Goal: Transaction & Acquisition: Purchase product/service

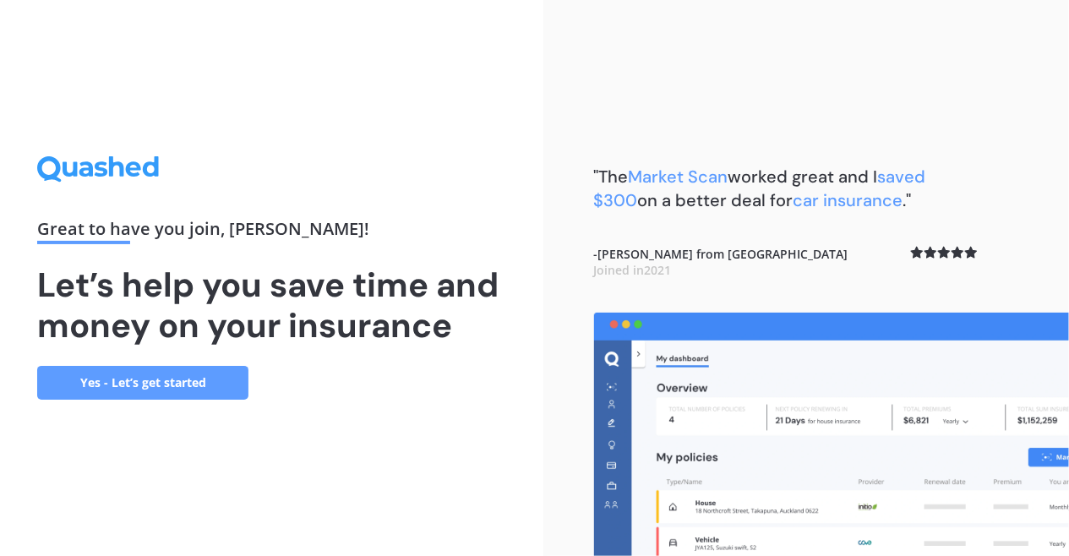
click at [200, 376] on link "Yes - Let’s get started" at bounding box center [142, 383] width 211 height 34
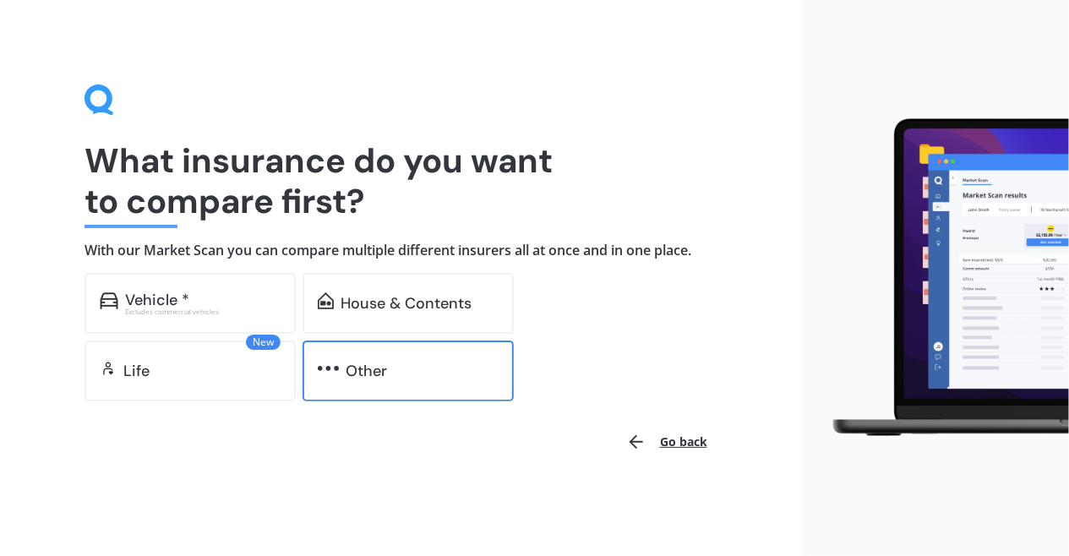
click at [363, 358] on div "Other" at bounding box center [408, 371] width 211 height 61
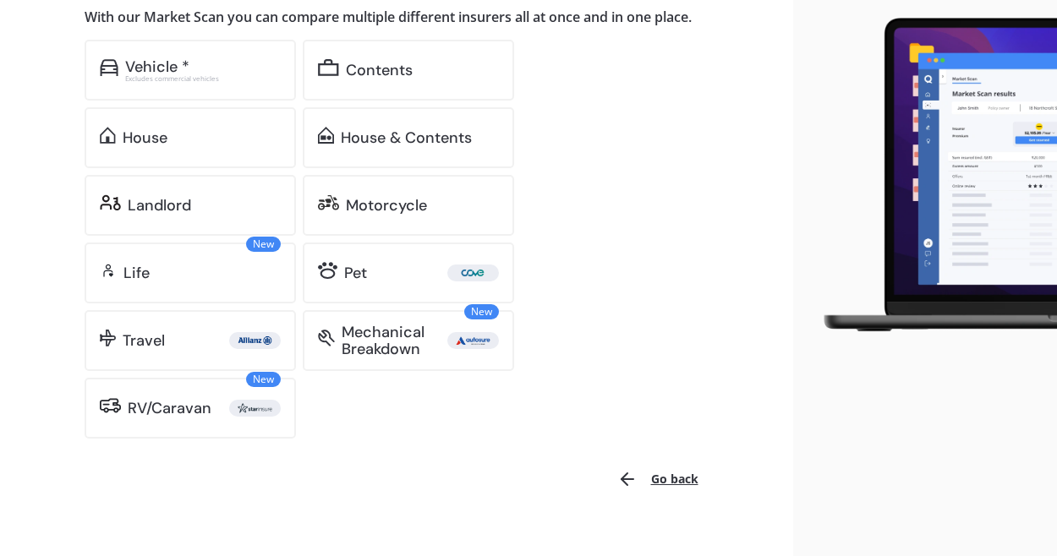
scroll to position [236, 0]
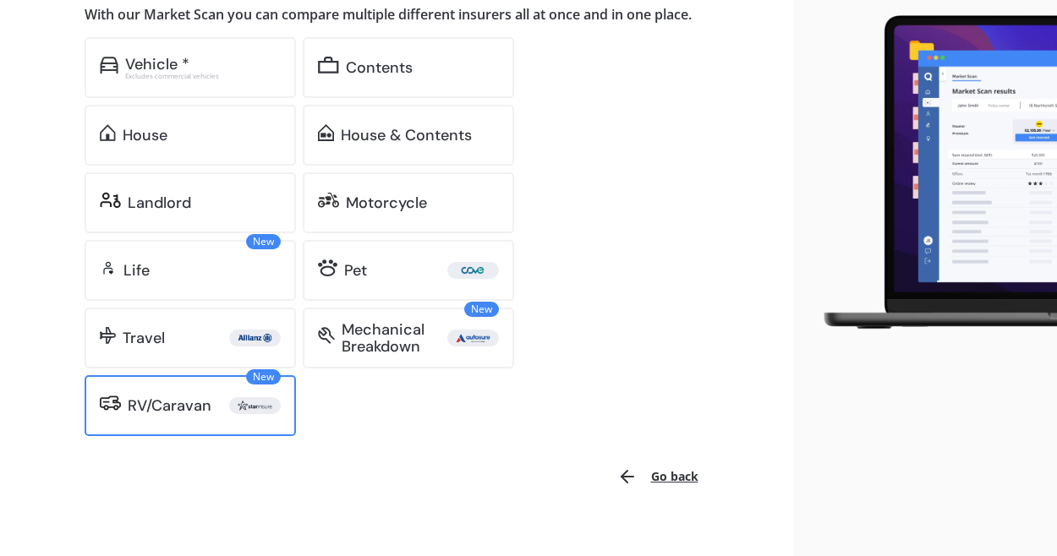
click at [189, 417] on div "New RV/Caravan" at bounding box center [190, 405] width 211 height 61
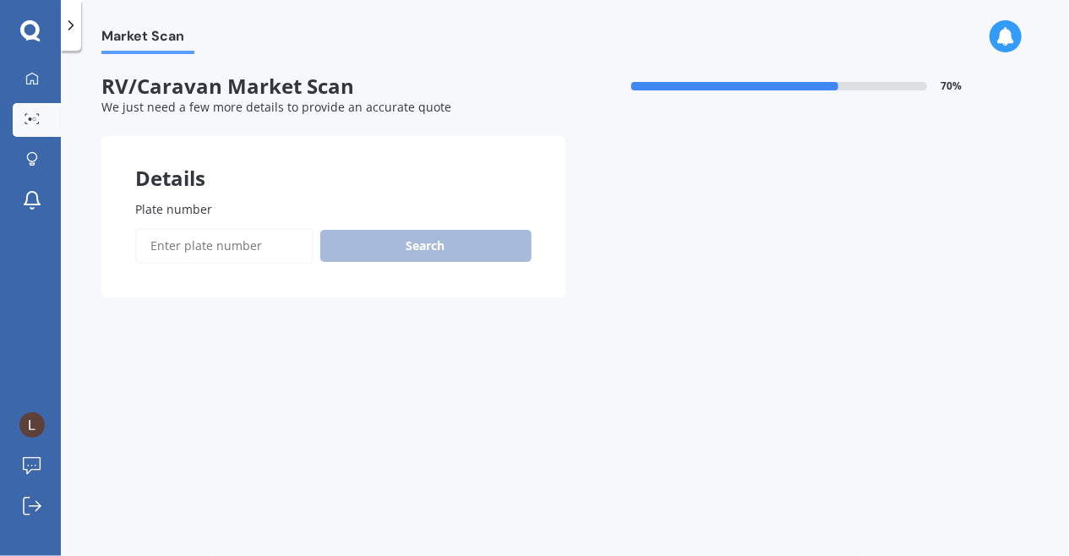
click at [264, 258] on input "Plate number" at bounding box center [224, 246] width 178 height 36
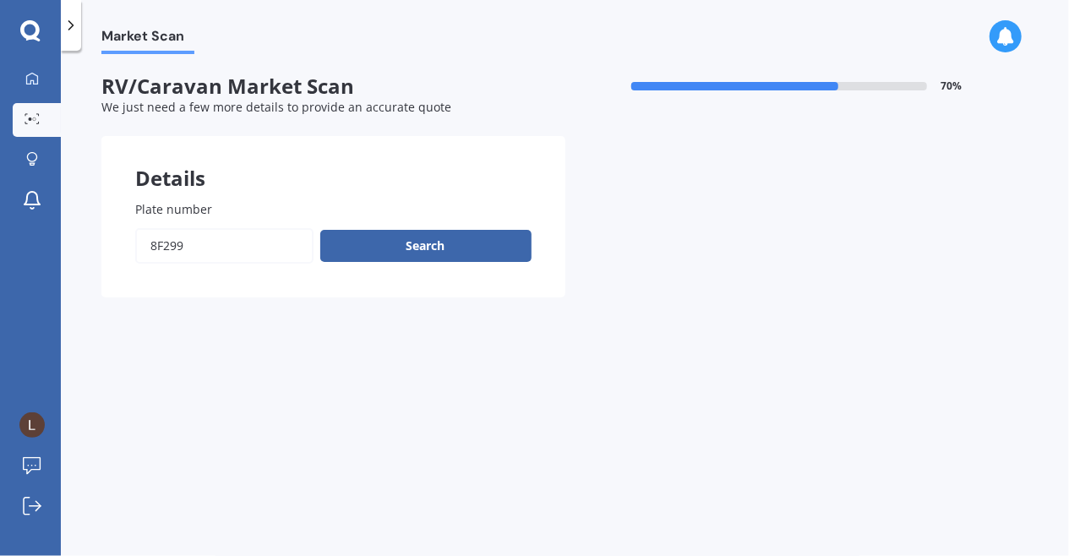
type input "8f299"
click at [0, 0] on button "Next" at bounding box center [0, 0] width 0 height 0
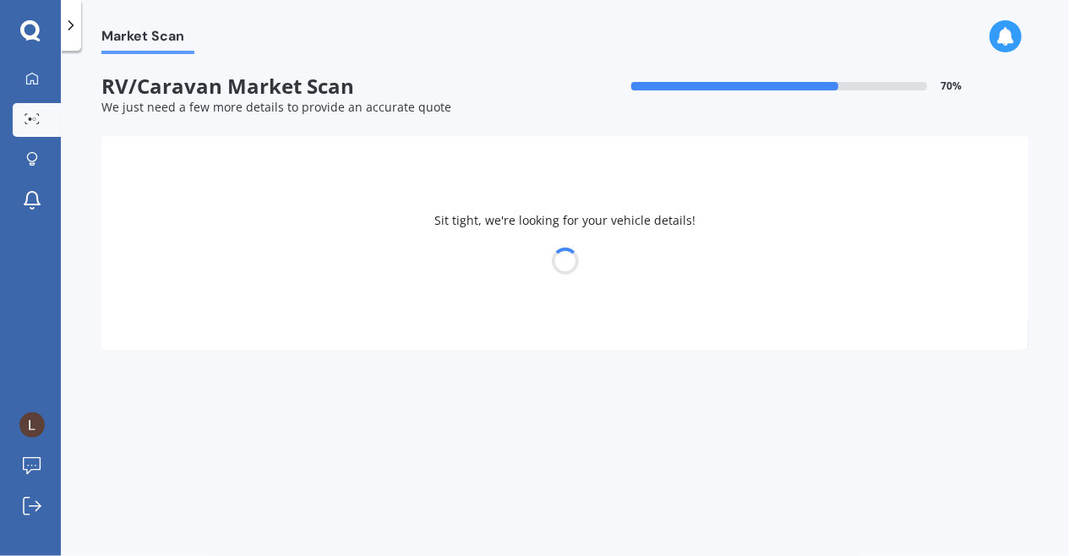
select select "CARAVAN"
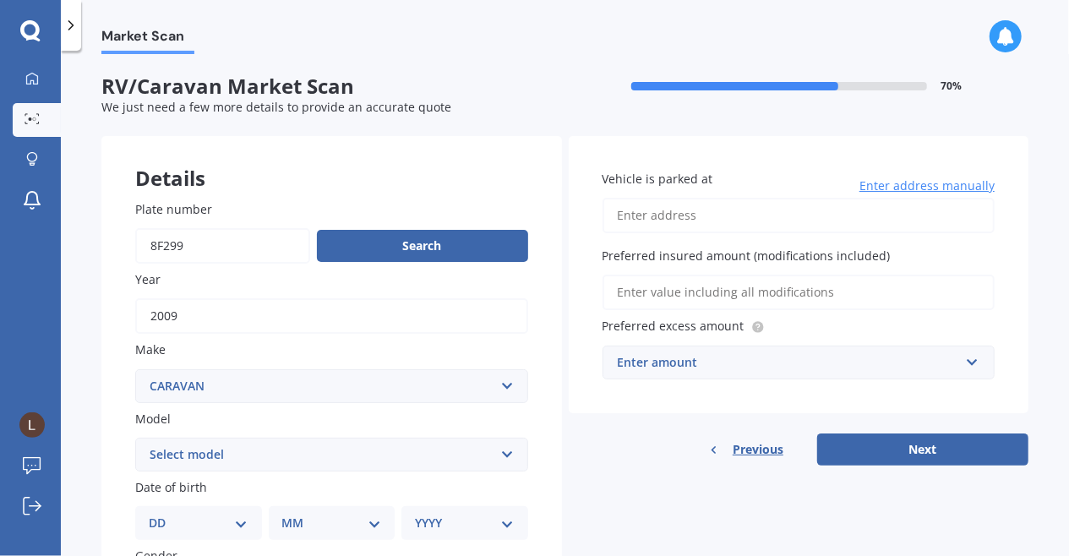
click at [514, 452] on select "Select model ADRIA ACTION ADRIA ADORA ADRIA ALPINA ADRIA ALTEA [PERSON_NAME] AI…" at bounding box center [331, 455] width 393 height 34
click at [360, 439] on select "Select model ADRIA ACTION ADRIA ADORA ADRIA ALPINA ADRIA ALTEA [PERSON_NAME] AI…" at bounding box center [331, 455] width 393 height 34
select select "[PERSON_NAME] RANGER"
click at [135, 439] on select "Select model ADRIA ACTION ADRIA ADORA ADRIA ALPINA ADRIA ALTEA [PERSON_NAME] AI…" at bounding box center [331, 455] width 393 height 34
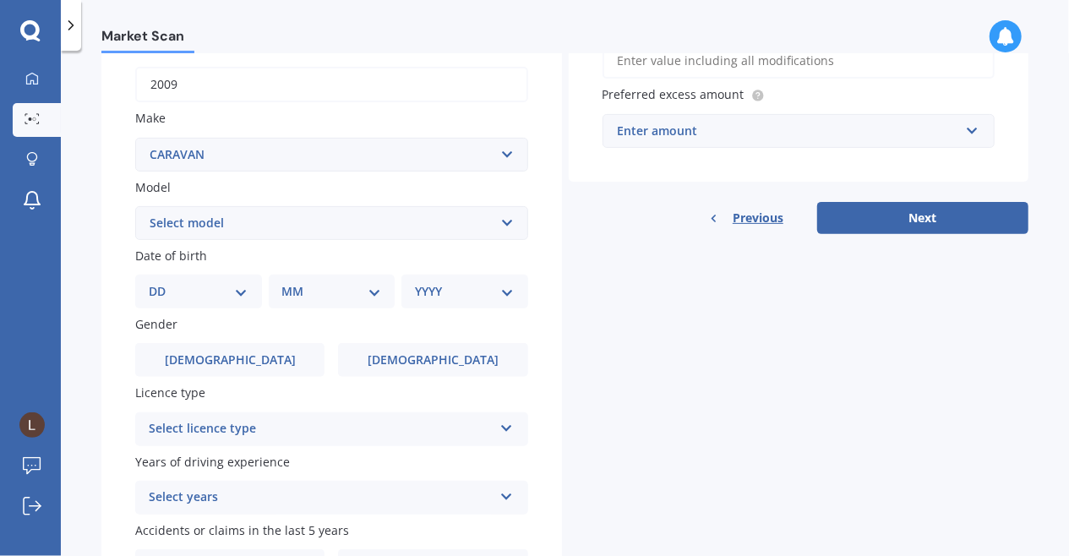
scroll to position [232, 0]
click at [245, 287] on select "DD 01 02 03 04 05 06 07 08 09 10 11 12 13 14 15 16 17 18 19 20 21 22 23 24 25 2…" at bounding box center [199, 290] width 100 height 19
click at [162, 282] on select "DD 01 02 03 04 05 06 07 08 09 10 11 12 13 14 15 16 17 18 19 20 21 22 23 24 25 2…" at bounding box center [199, 290] width 100 height 19
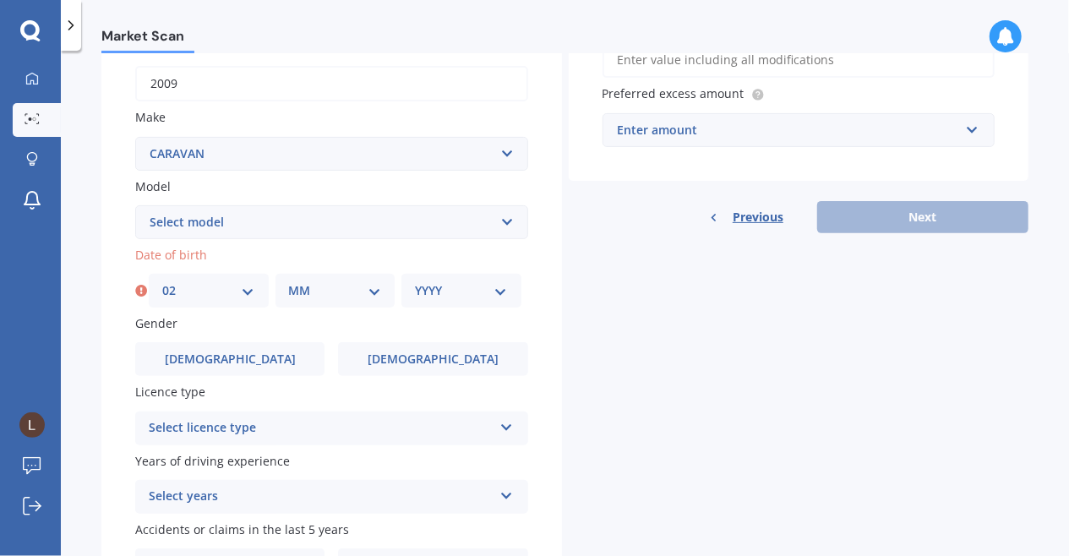
click at [331, 282] on select "MM 01 02 03 04 05 06 07 08 09 10 11 12" at bounding box center [335, 290] width 93 height 19
click at [242, 298] on select "DD 01 02 03 04 05 06 07 08 09 10 11 12 13 14 15 16 17 18 19 20 21 22 23 24 25 2…" at bounding box center [208, 290] width 93 height 19
select select "20"
click at [162, 282] on select "DD 01 02 03 04 05 06 07 08 09 10 11 12 13 14 15 16 17 18 19 20 21 22 23 24 25 2…" at bounding box center [208, 290] width 93 height 19
click at [309, 283] on select "MM 01 02 03 04 05 06 07 08 09 10 11 12" at bounding box center [335, 290] width 93 height 19
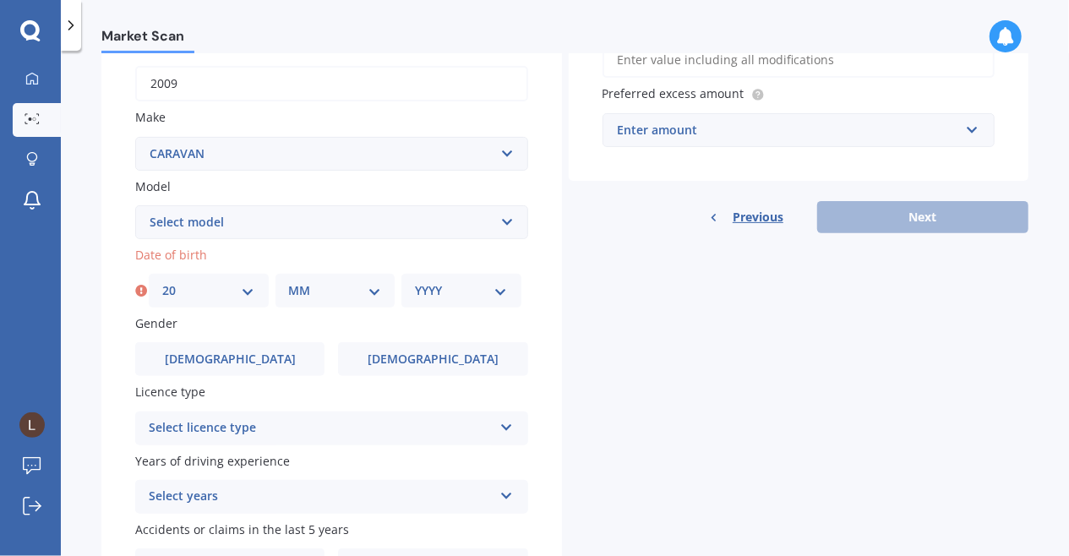
select select "03"
click at [289, 282] on select "MM 01 02 03 04 05 06 07 08 09 10 11 12" at bounding box center [335, 290] width 93 height 19
click at [446, 300] on select "YYYY 2025 2024 2023 2022 2021 2020 2019 2018 2017 2016 2015 2014 2013 2012 2011…" at bounding box center [461, 290] width 93 height 19
select select "1973"
click at [415, 282] on select "YYYY 2025 2024 2023 2022 2021 2020 2019 2018 2017 2016 2015 2014 2013 2012 2011…" at bounding box center [461, 290] width 93 height 19
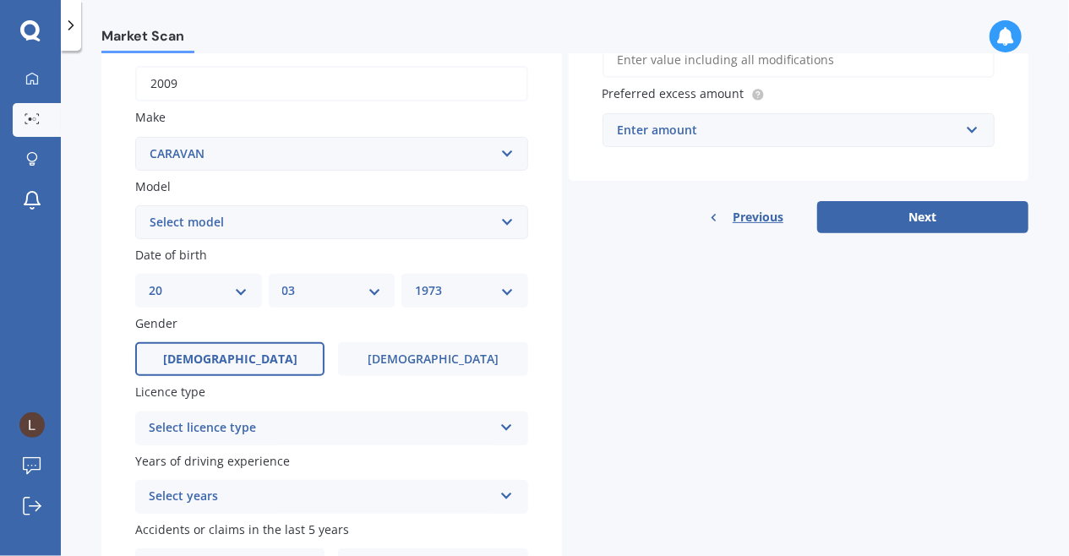
click at [276, 352] on label "[DEMOGRAPHIC_DATA]" at bounding box center [229, 359] width 189 height 34
click at [0, 0] on input "[DEMOGRAPHIC_DATA]" at bounding box center [0, 0] width 0 height 0
click at [360, 423] on div "Select licence type" at bounding box center [321, 428] width 344 height 20
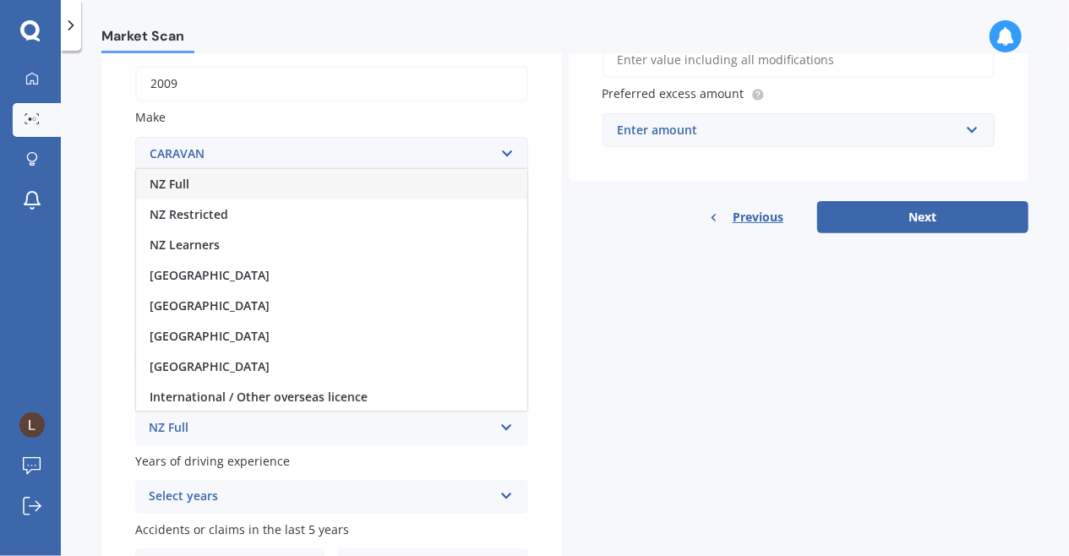
click at [369, 194] on div "NZ Full" at bounding box center [331, 184] width 391 height 30
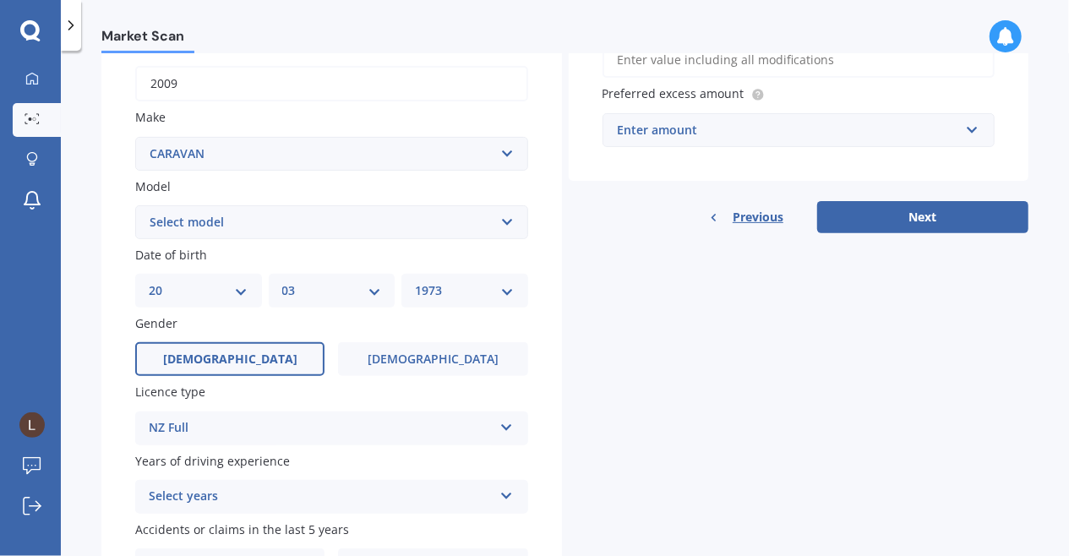
scroll to position [339, 0]
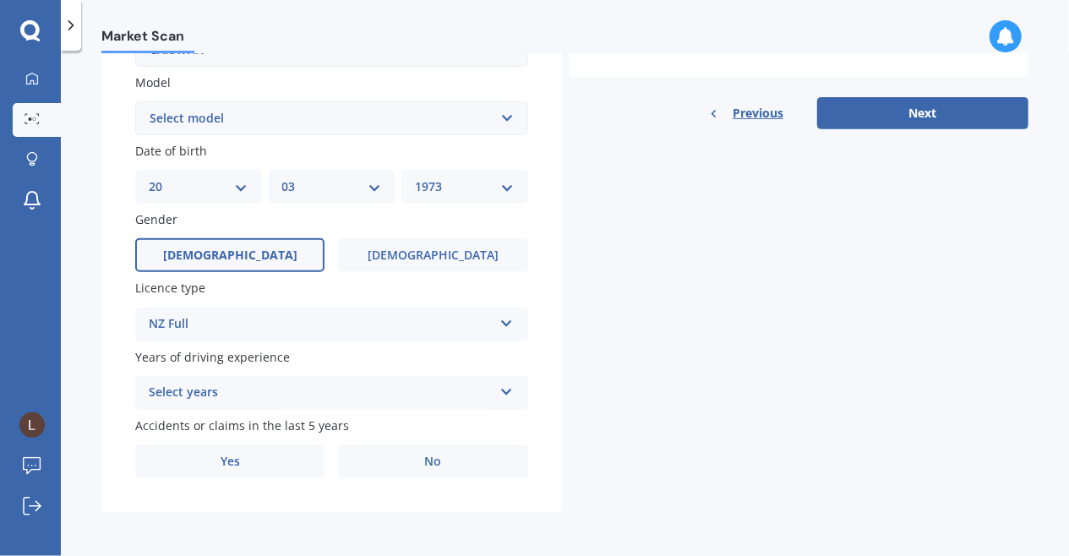
click at [494, 396] on div "Select years 5 or more years 4 years 3 years 2 years 1 year" at bounding box center [331, 393] width 393 height 34
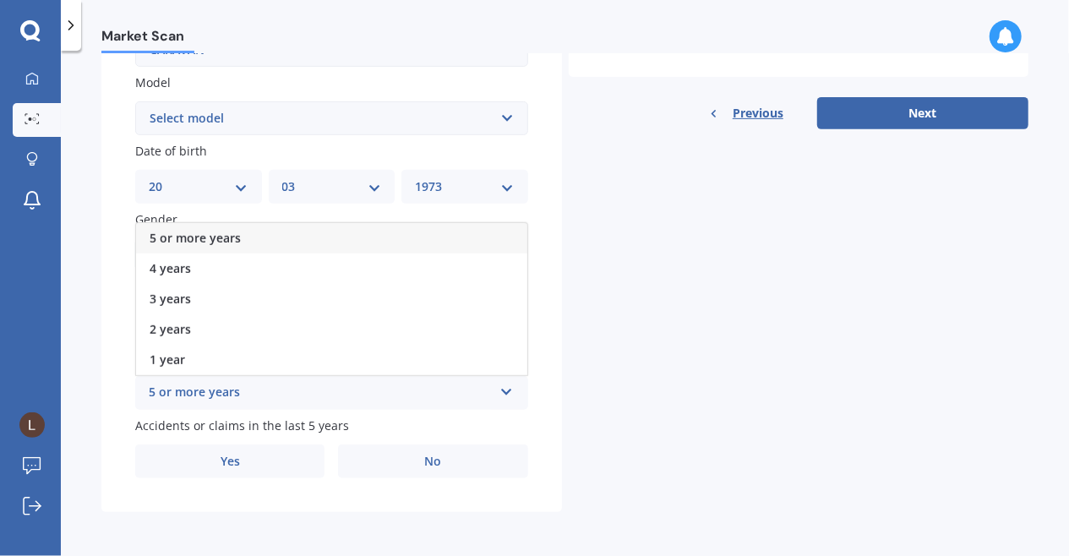
click at [443, 231] on div "5 or more years" at bounding box center [331, 238] width 391 height 30
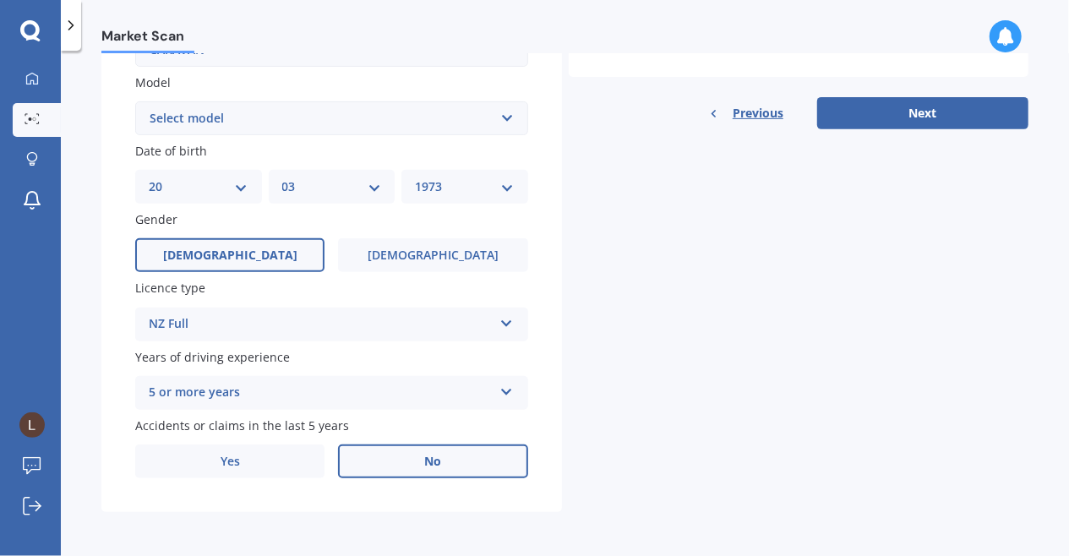
click at [439, 455] on label "No" at bounding box center [432, 462] width 189 height 34
click at [0, 0] on input "No" at bounding box center [0, 0] width 0 height 0
click at [922, 108] on button "Next" at bounding box center [922, 113] width 211 height 32
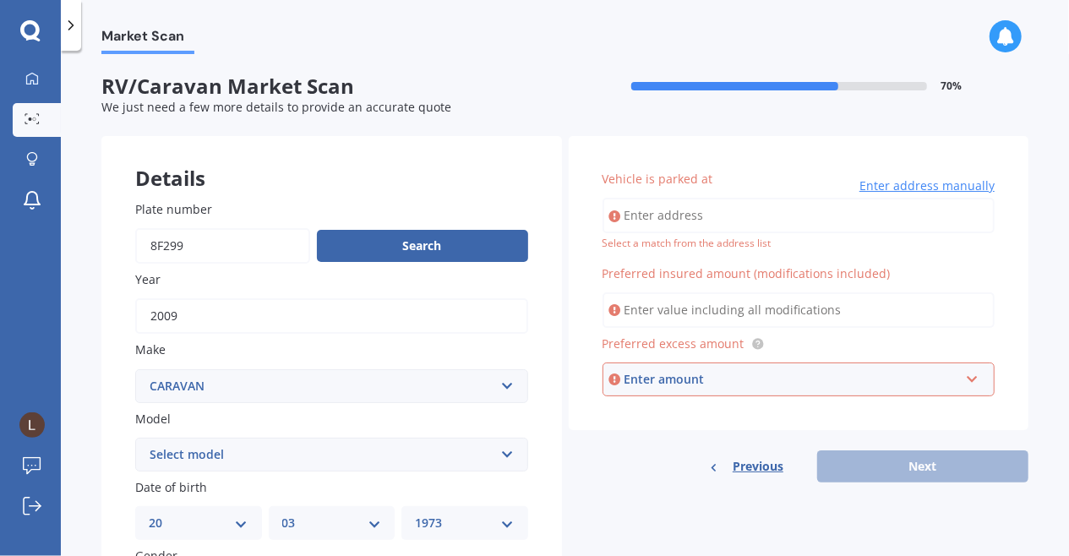
click at [671, 207] on input "Vehicle is parked at" at bounding box center [799, 216] width 393 height 36
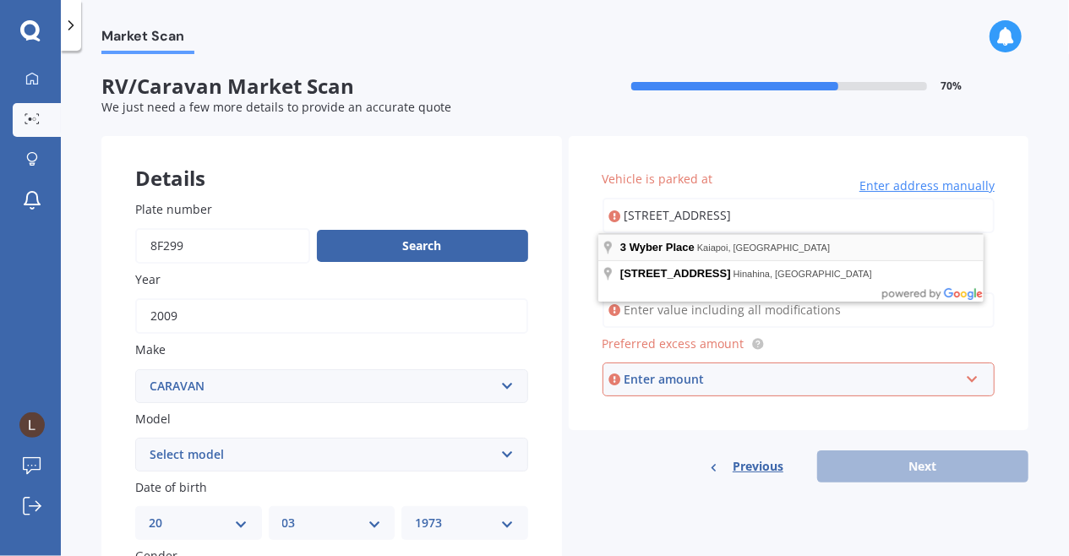
type input "[STREET_ADDRESS]"
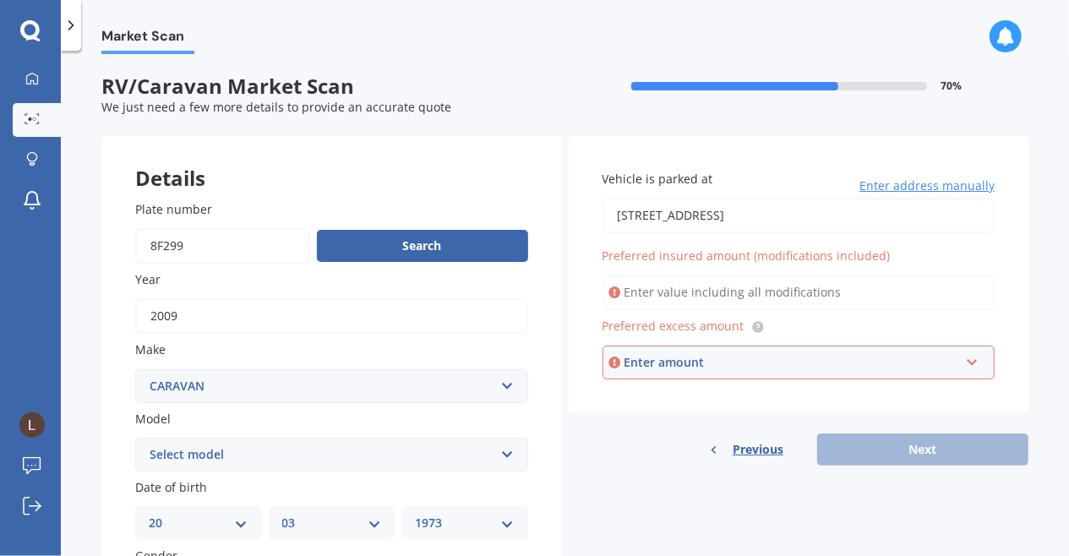
click at [760, 294] on input "Preferred insured amount (modifications included)" at bounding box center [799, 293] width 393 height 36
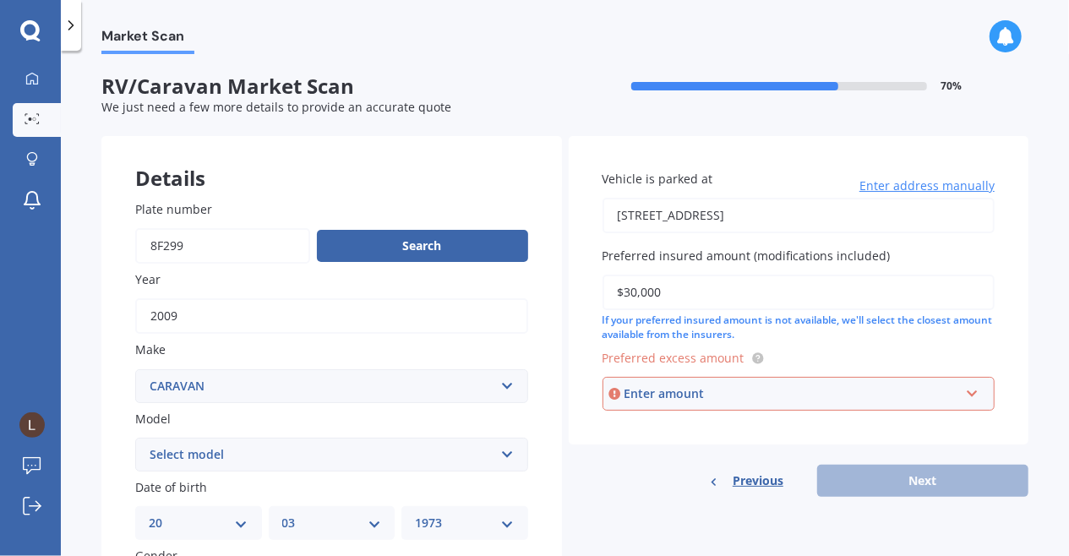
type input "$30,000"
click at [953, 401] on input "text" at bounding box center [793, 394] width 378 height 32
click at [947, 423] on div "$500" at bounding box center [799, 425] width 391 height 31
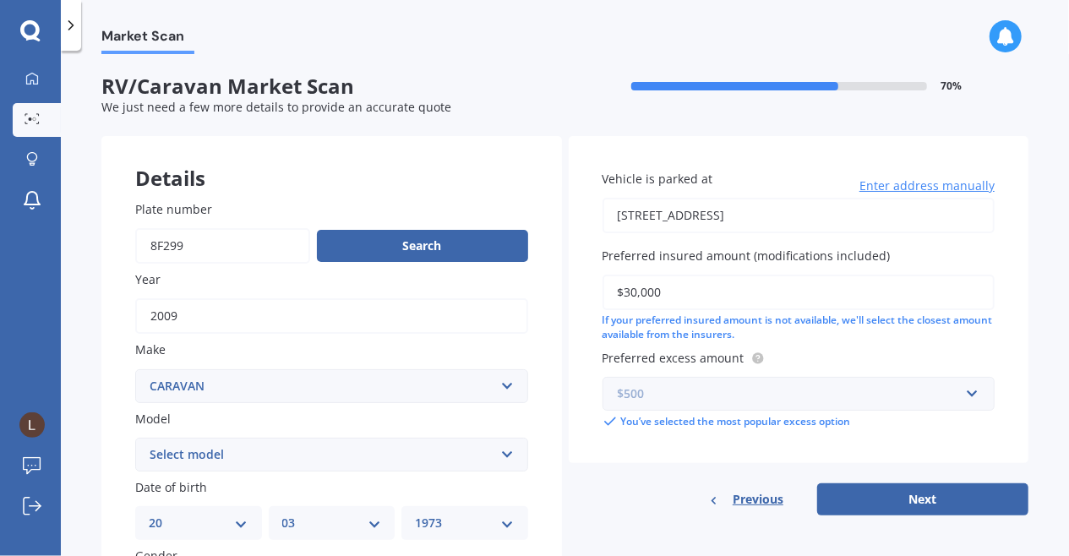
click at [970, 399] on input "text" at bounding box center [793, 394] width 378 height 32
click at [953, 425] on div "$500" at bounding box center [799, 425] width 391 height 31
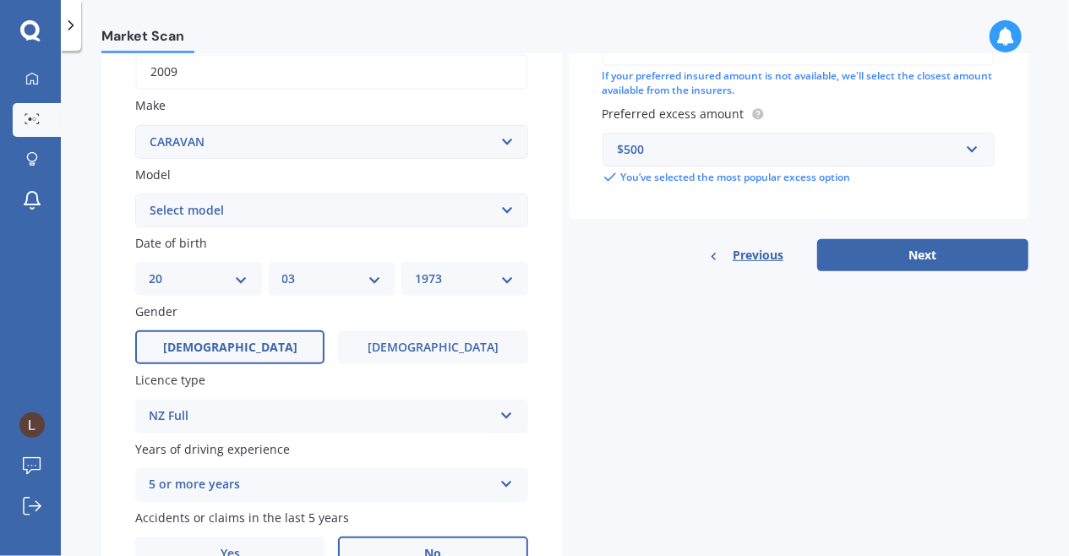
scroll to position [117, 0]
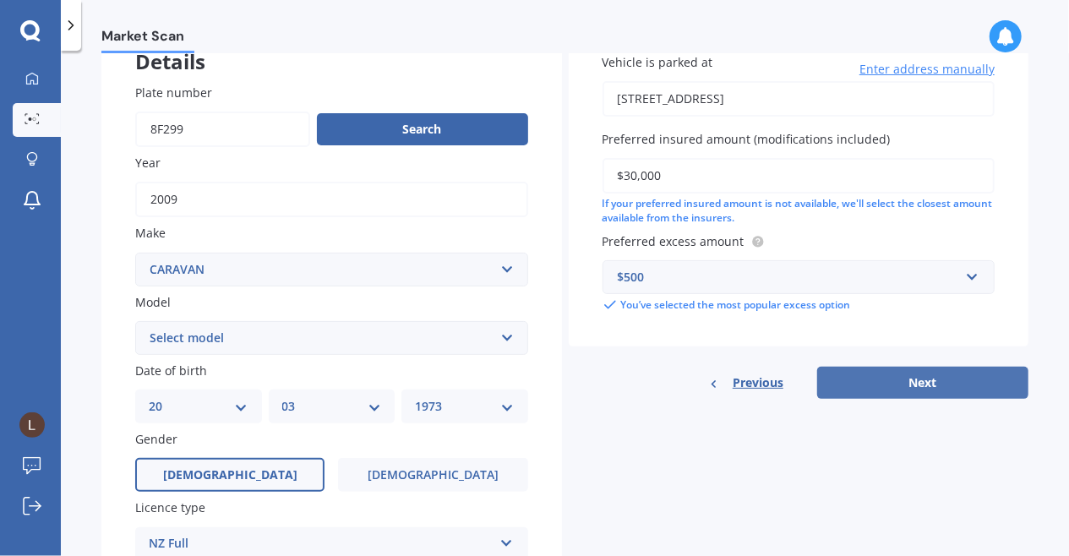
click at [979, 381] on button "Next" at bounding box center [922, 383] width 211 height 32
select select "20"
select select "03"
select select "1973"
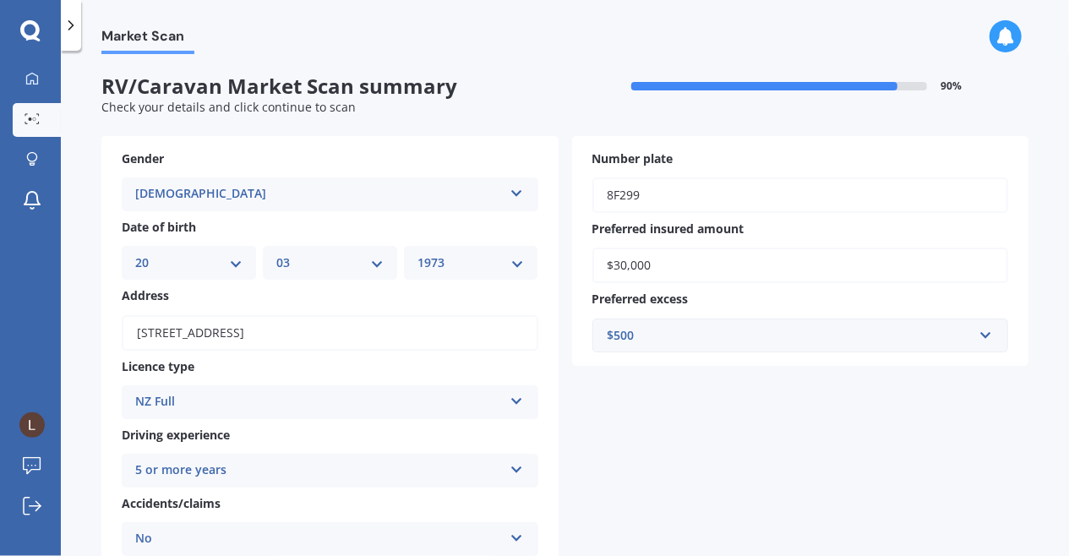
scroll to position [318, 0]
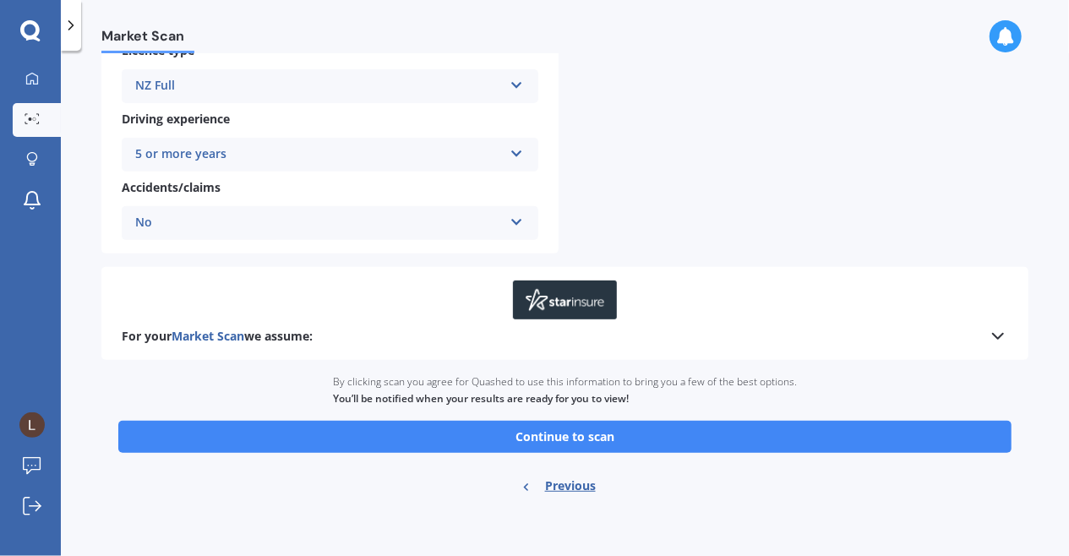
drag, startPoint x: 634, startPoint y: 429, endPoint x: 655, endPoint y: 417, distance: 24.2
click at [655, 417] on div "Ready to go By clicking scan you agree for Quashed to use this information to b…" at bounding box center [564, 436] width 927 height 152
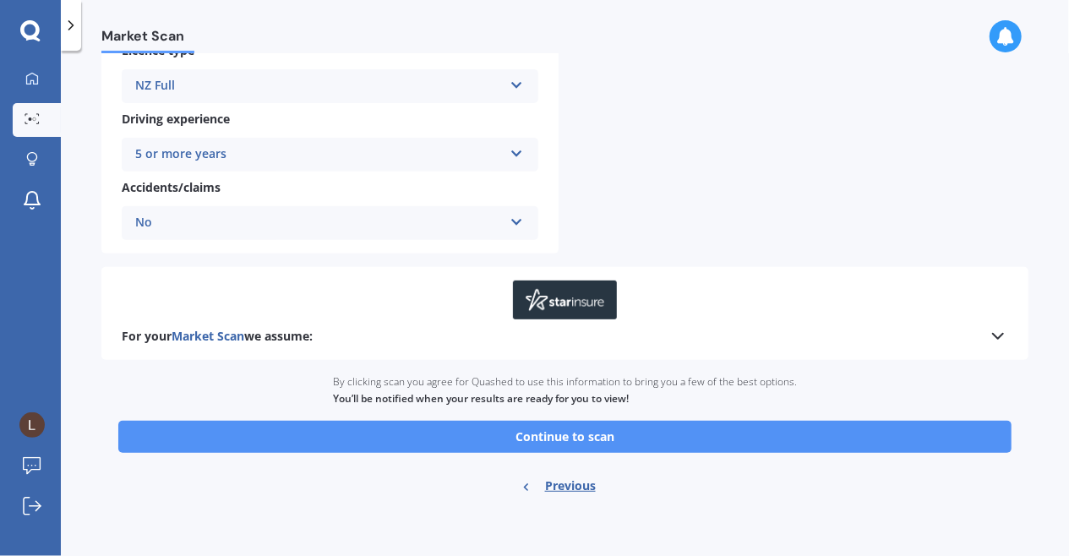
click at [595, 432] on button "Continue to scan" at bounding box center [564, 437] width 893 height 32
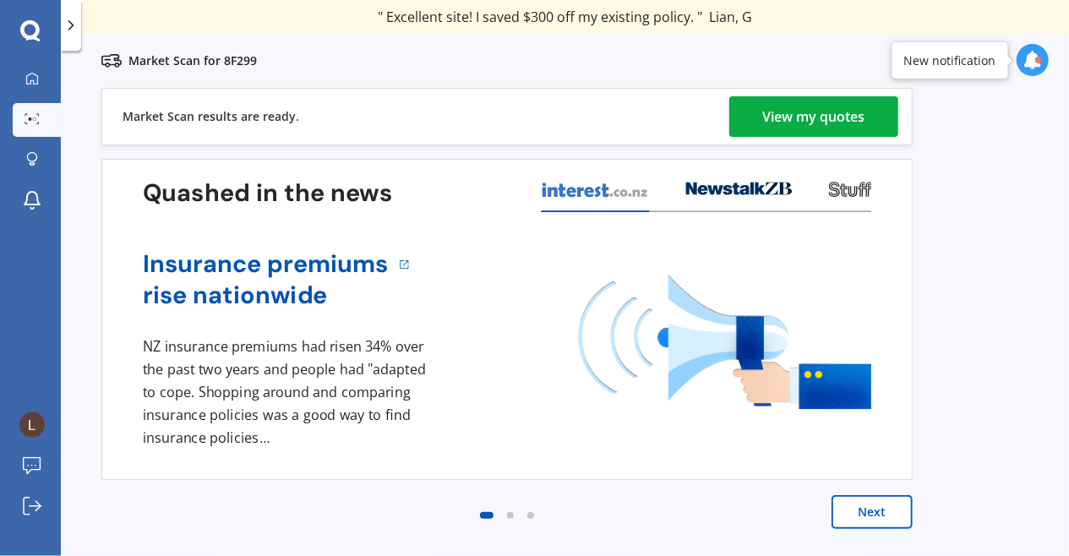
click at [835, 111] on div "View my quotes" at bounding box center [814, 116] width 102 height 41
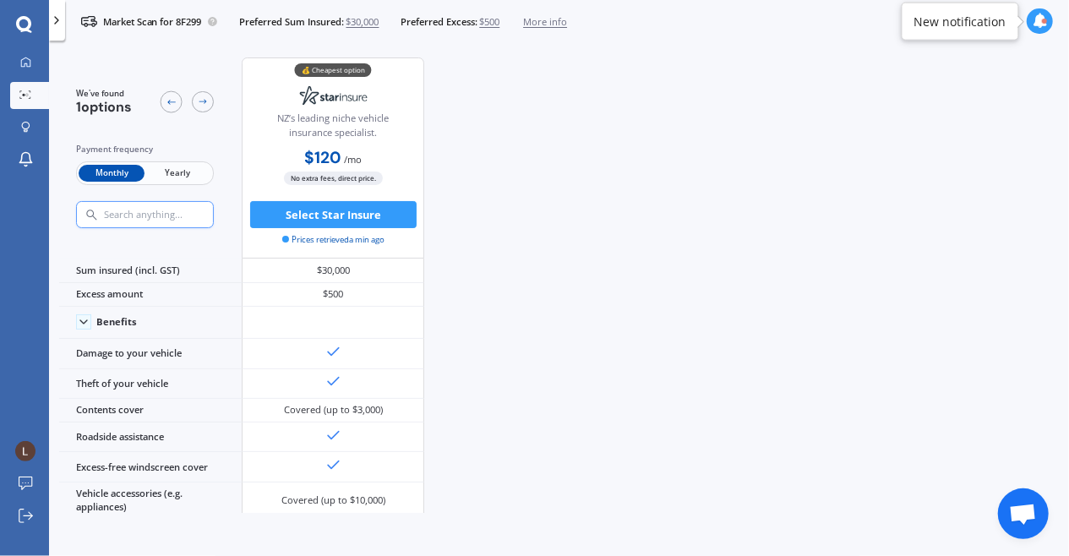
click at [174, 167] on span "Yearly" at bounding box center [178, 174] width 66 height 18
click at [119, 170] on span "Monthly" at bounding box center [112, 174] width 66 height 18
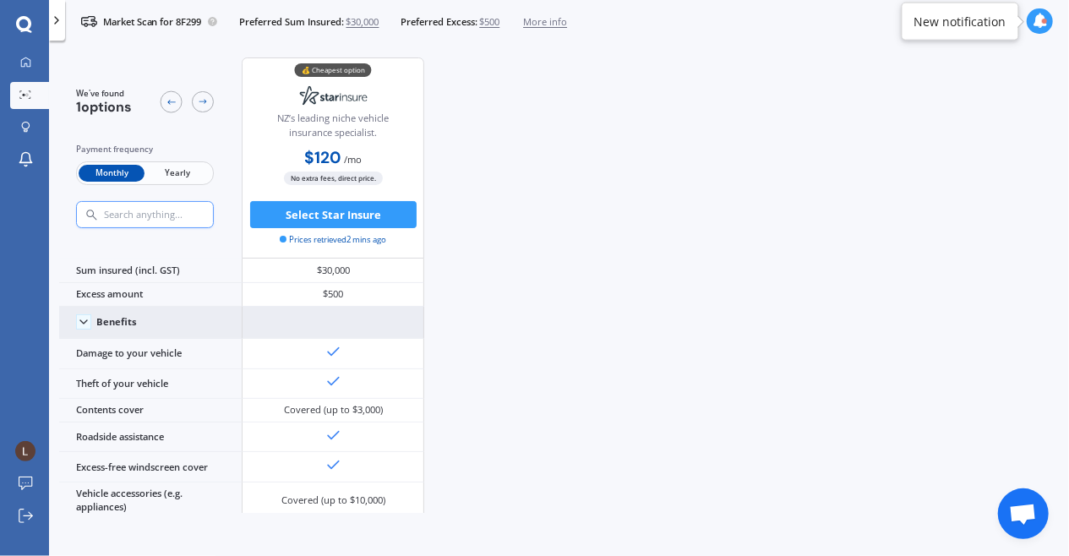
click at [88, 315] on icon at bounding box center [84, 322] width 14 height 14
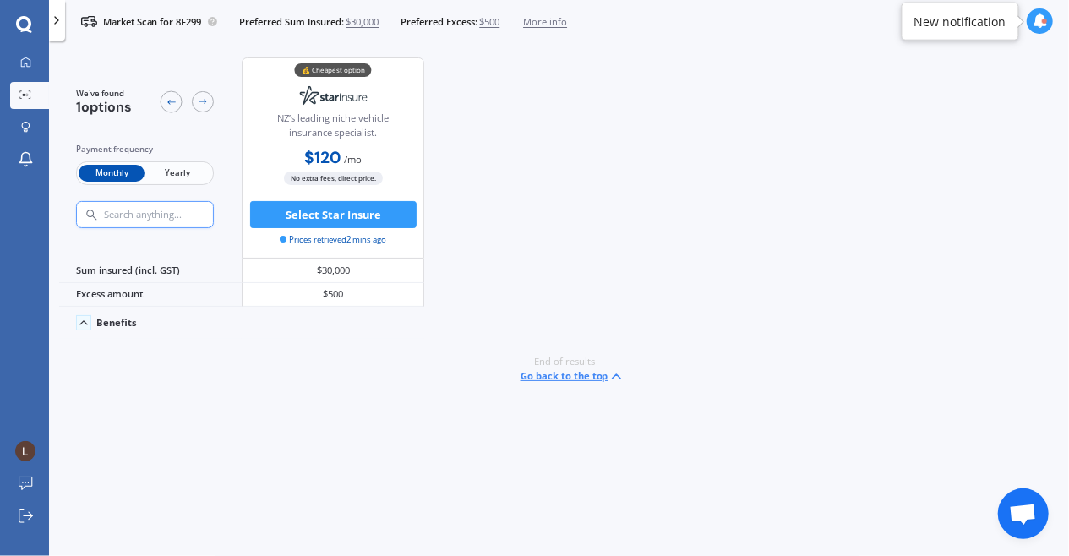
click at [191, 172] on span "Yearly" at bounding box center [178, 174] width 66 height 18
click at [86, 320] on icon at bounding box center [84, 323] width 14 height 14
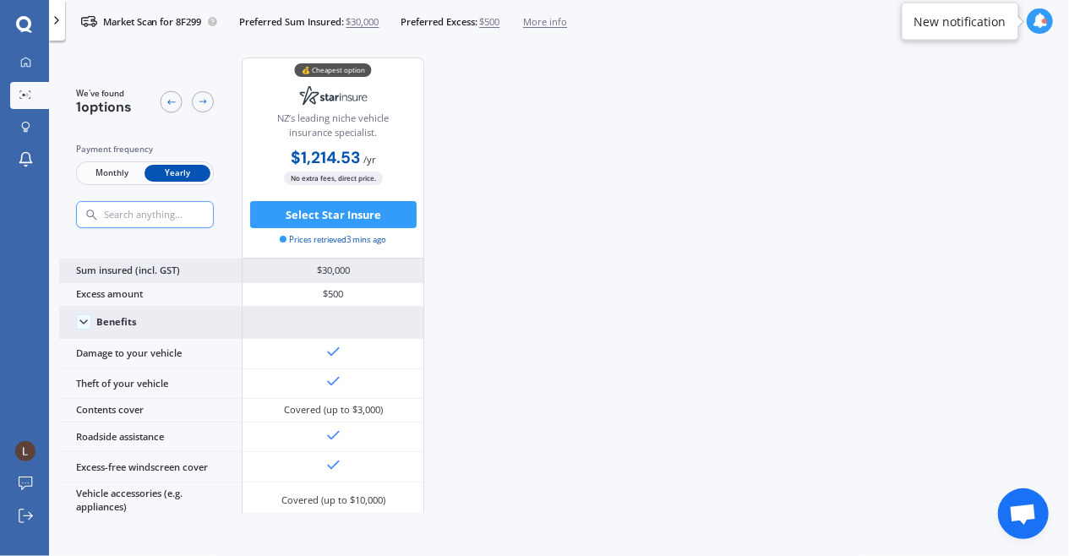
click at [312, 273] on div "$30,000" at bounding box center [333, 271] width 183 height 24
